Goal: Information Seeking & Learning: Find specific fact

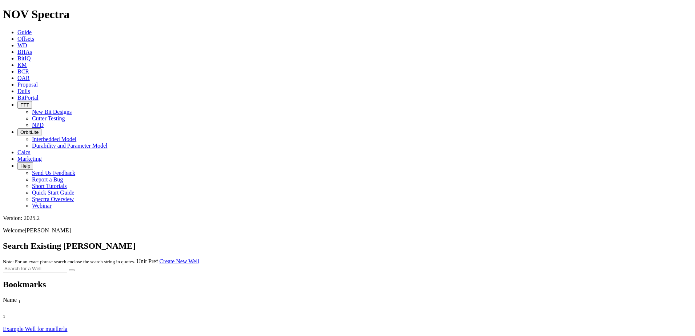
drag, startPoint x: 197, startPoint y: 196, endPoint x: 148, endPoint y: 238, distance: 63.9
click at [30, 88] on link "Dulls" at bounding box center [23, 91] width 13 height 6
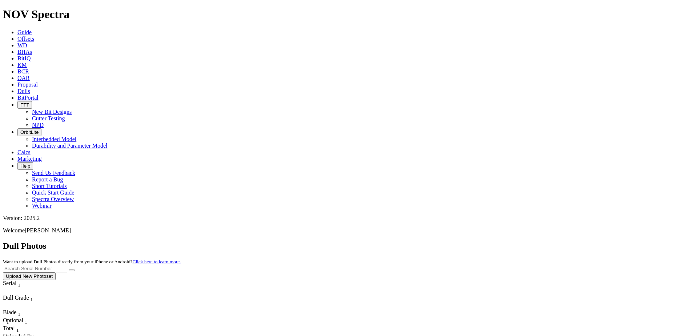
click at [34, 36] on link "Offsets" at bounding box center [25, 39] width 17 height 6
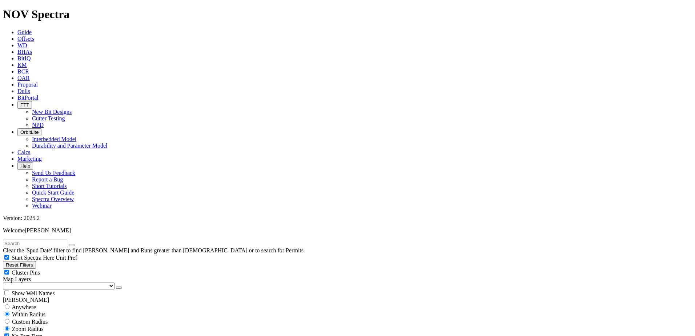
click at [67, 239] on input "text" at bounding box center [35, 243] width 64 height 8
type input "t"
type input "[PERSON_NAME]"
click at [76, 244] on button "submit" at bounding box center [79, 245] width 6 height 2
click at [36, 318] on span "Custom Radius" at bounding box center [30, 321] width 36 height 6
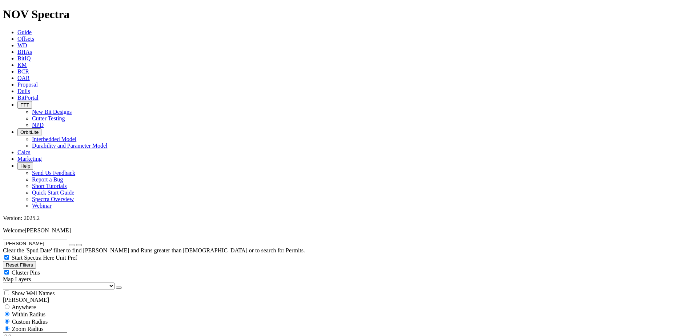
radio input "true"
radio input "false"
click at [40, 332] on input "number" at bounding box center [35, 336] width 64 height 8
type input "5"
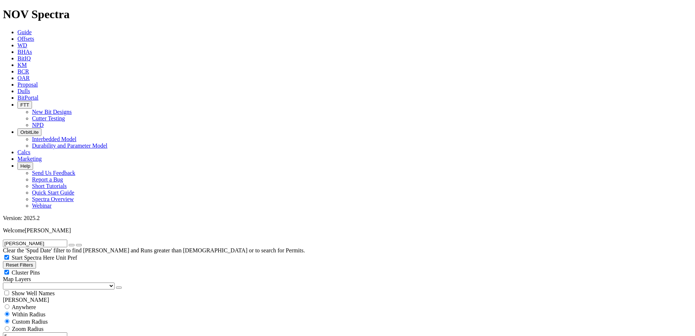
type input "[DATE]"
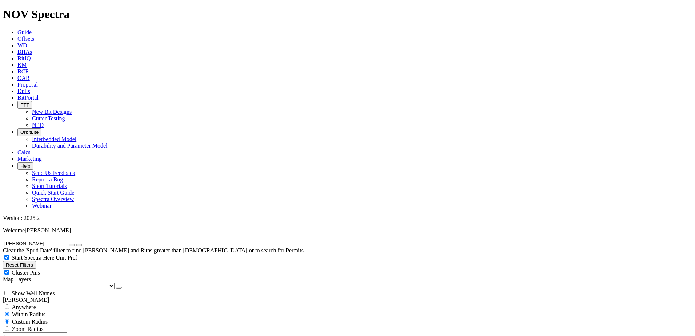
drag, startPoint x: 31, startPoint y: 169, endPoint x: 27, endPoint y: 173, distance: 5.1
drag, startPoint x: 97, startPoint y: 162, endPoint x: 80, endPoint y: 167, distance: 18.1
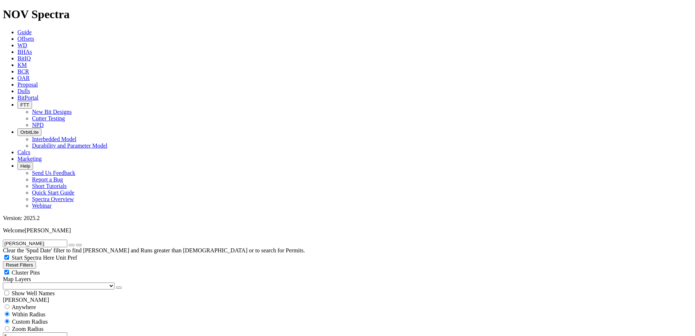
drag, startPoint x: 43, startPoint y: 221, endPoint x: 68, endPoint y: 200, distance: 33.3
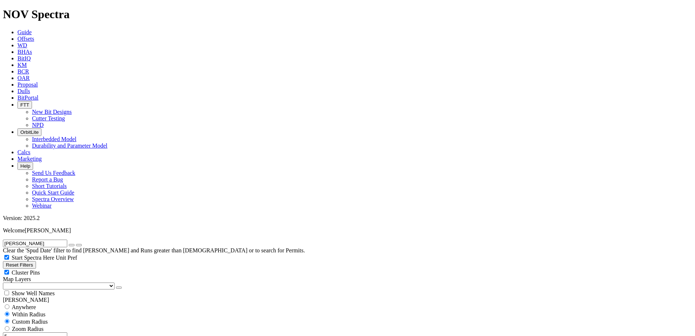
click at [72, 245] on icon "button" at bounding box center [72, 245] width 0 height 0
select select "12.25"
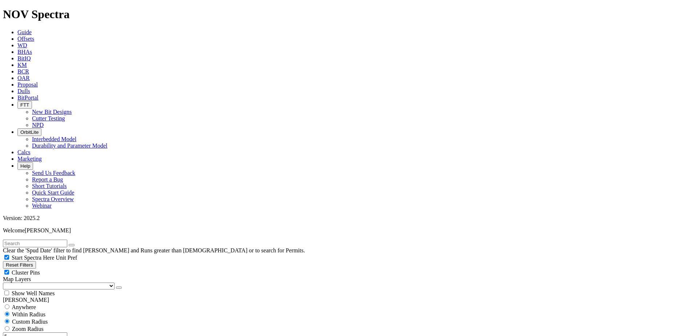
checkbox input "false"
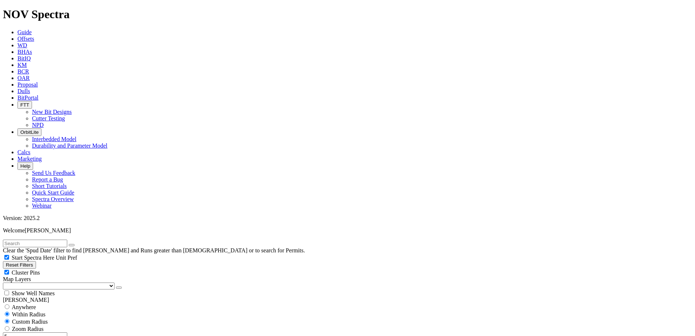
scroll to position [254, 0]
click at [102, 289] on div "Show Well Names" at bounding box center [347, 292] width 689 height 7
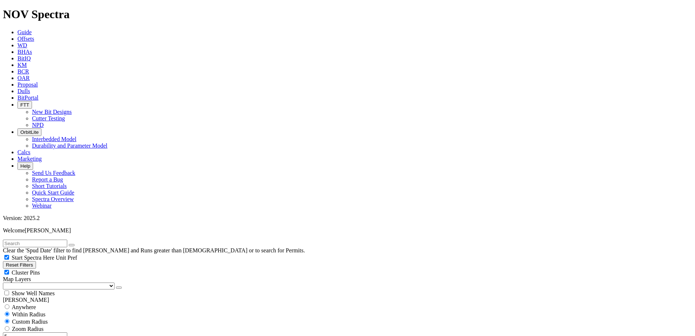
scroll to position [0, 0]
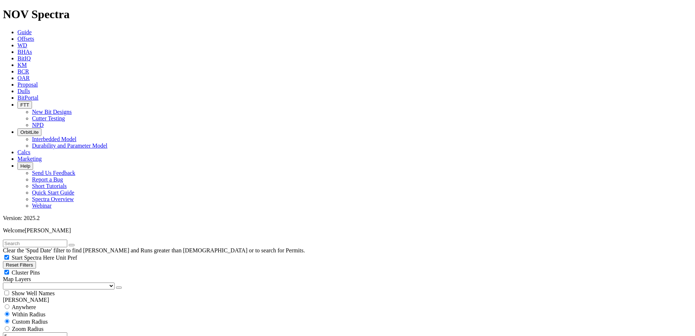
scroll to position [363, 0]
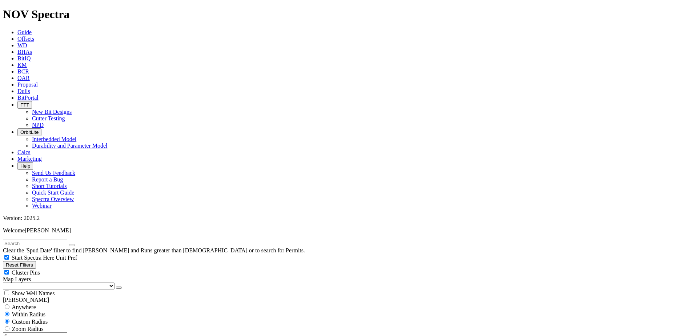
type input "1998"
type input "5000"
